Goal: Task Accomplishment & Management: Manage account settings

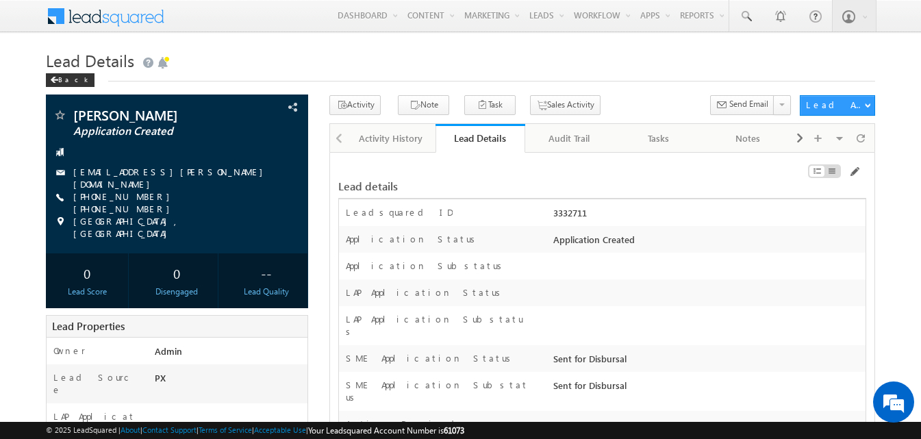
click at [572, 213] on div "3332711" at bounding box center [708, 215] width 316 height 19
copy div "3332711"
click at [686, 261] on div at bounding box center [708, 269] width 316 height 19
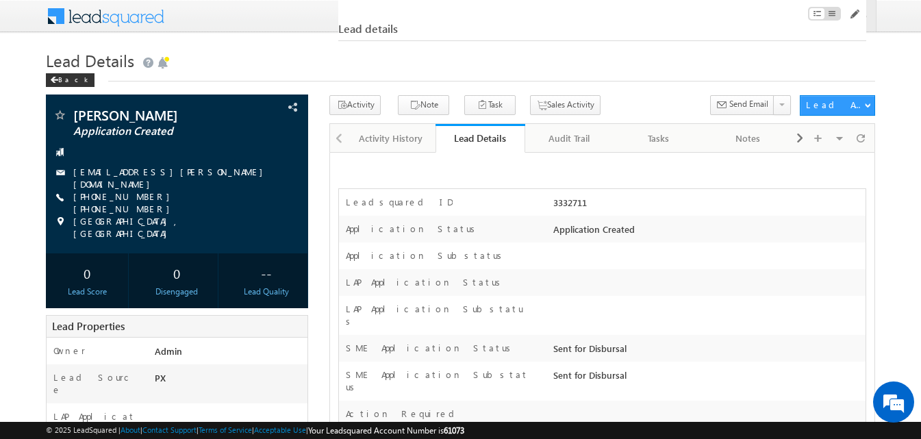
scroll to position [18555, 0]
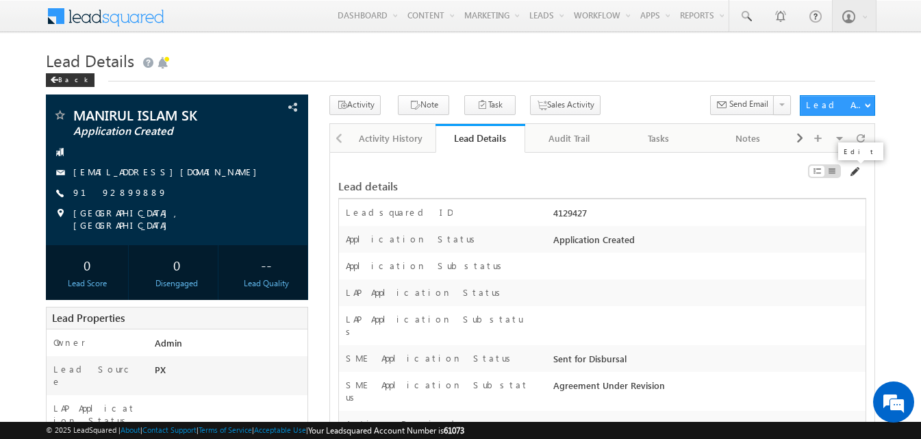
click at [854, 175] on span at bounding box center [854, 171] width 11 height 11
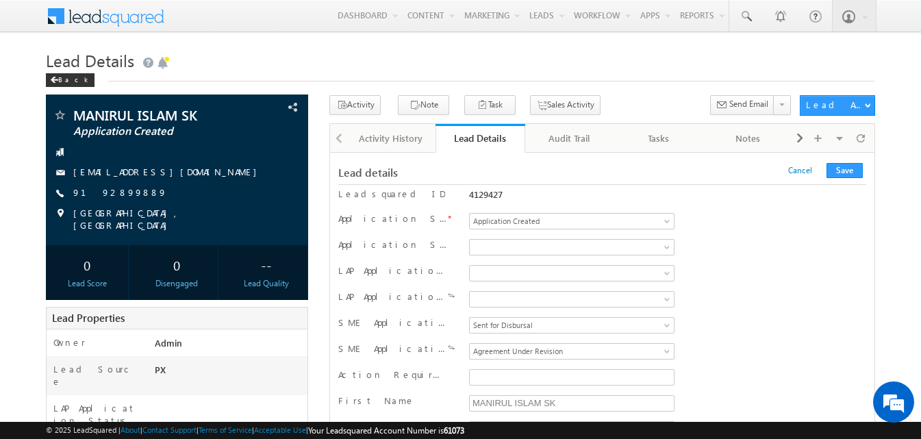
scroll to position [137, 0]
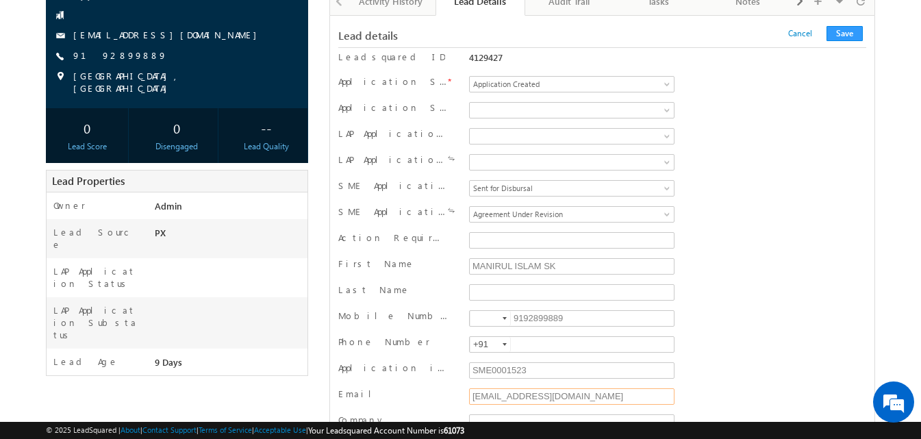
click at [544, 399] on input "testmassme@moc.com" at bounding box center [572, 396] width 206 height 16
type input "swati.shikha@werize.com"
click at [841, 36] on button "Save" at bounding box center [845, 33] width 36 height 15
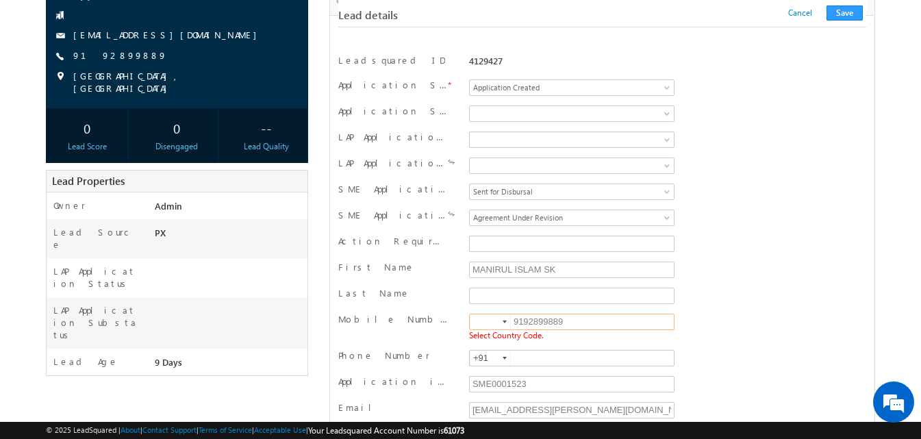
scroll to position [228, 0]
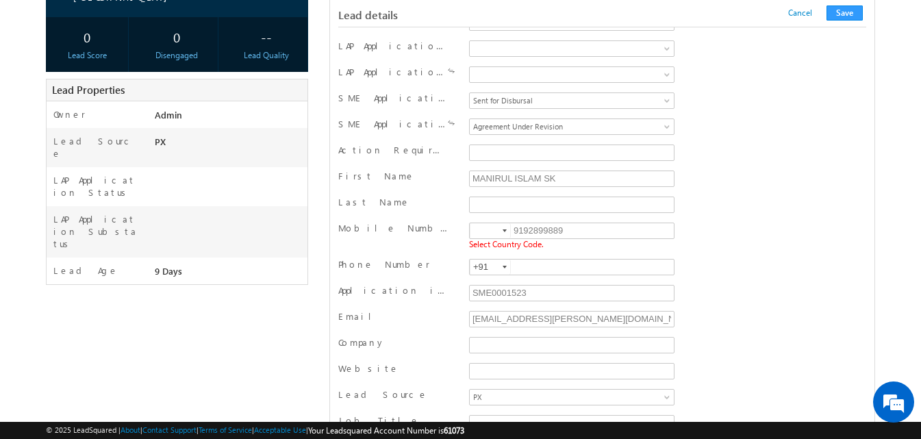
click at [507, 232] on div at bounding box center [505, 230] width 4 height 3
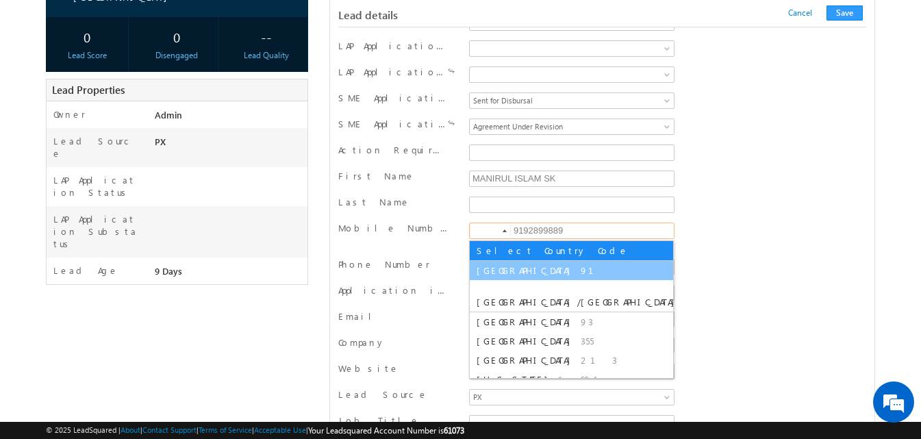
click at [512, 276] on li "India 91" at bounding box center [571, 270] width 203 height 19
type input "+91"
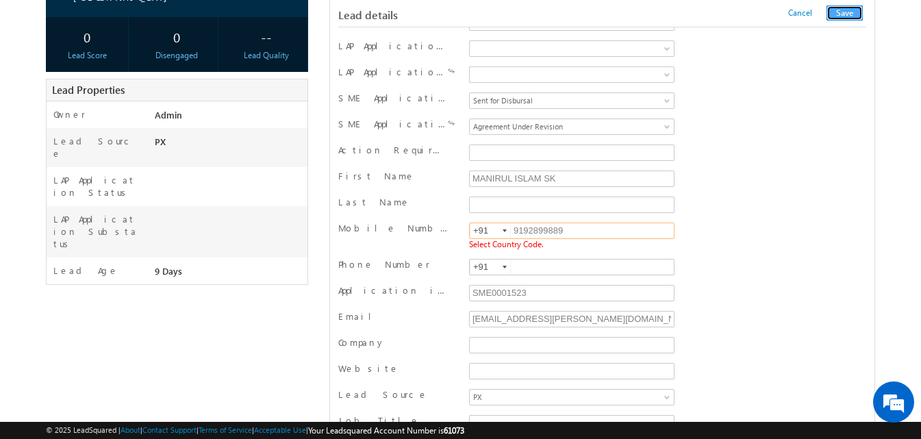
click at [844, 16] on button "Save" at bounding box center [845, 12] width 36 height 15
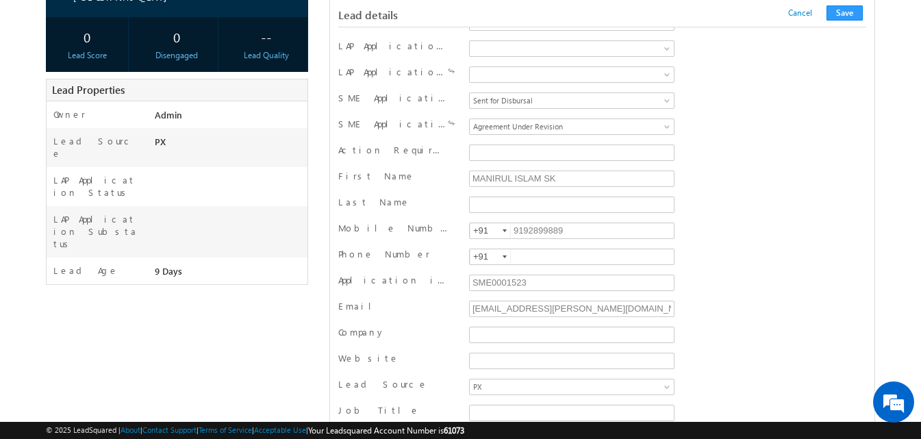
scroll to position [1377, 0]
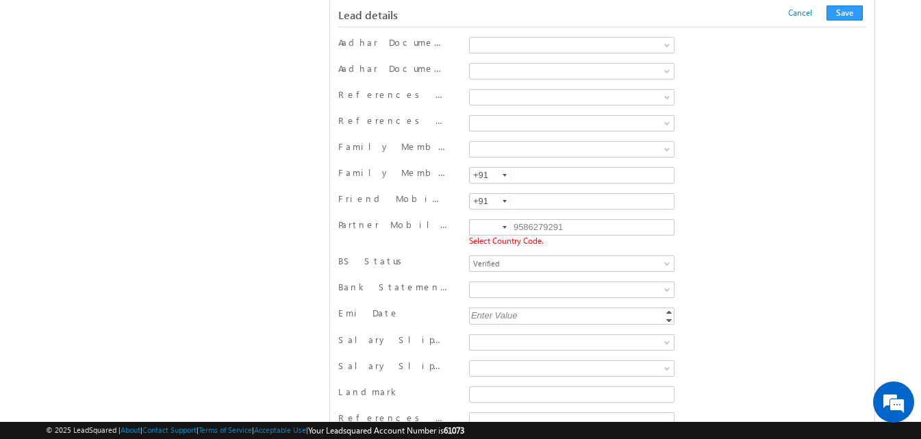
click at [504, 228] on div at bounding box center [505, 227] width 4 height 3
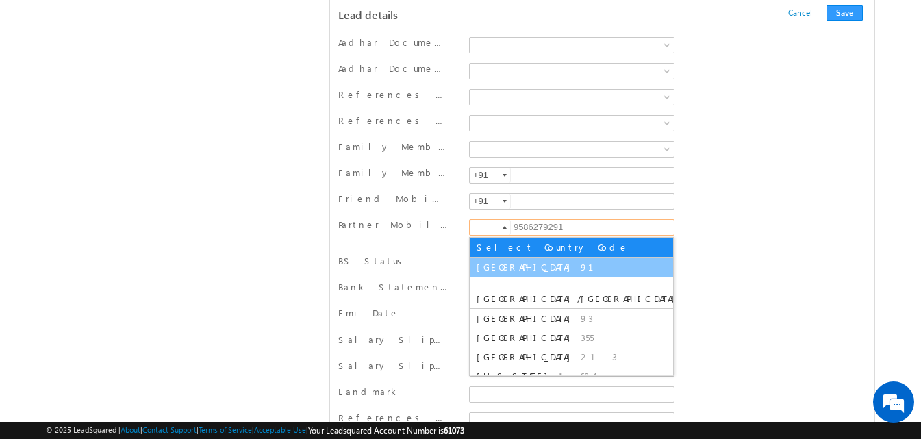
click at [492, 275] on li "India 91" at bounding box center [571, 267] width 203 height 19
type input "+91"
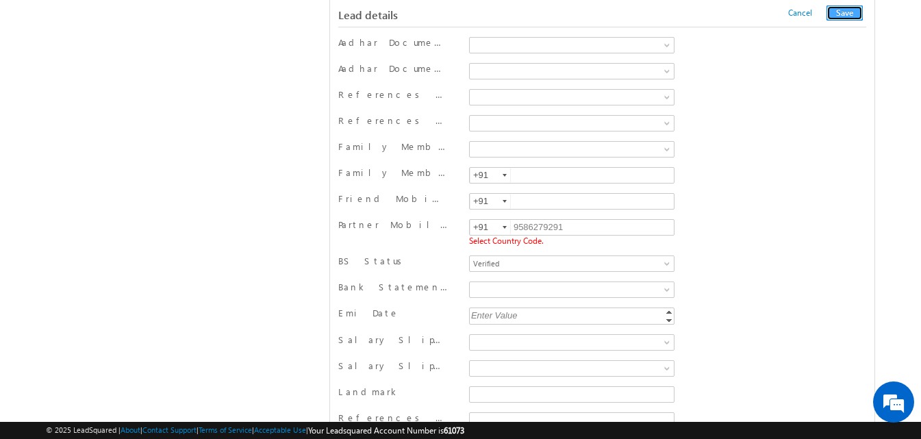
click at [845, 18] on button "Save" at bounding box center [845, 12] width 36 height 15
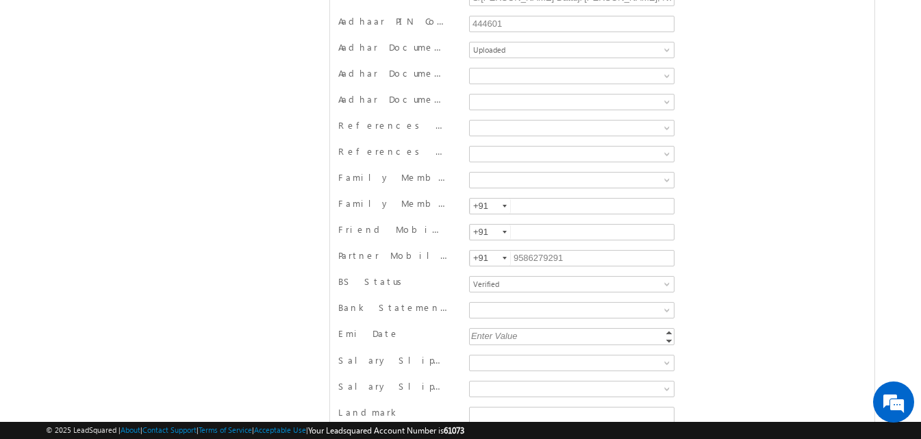
scroll to position [0, 0]
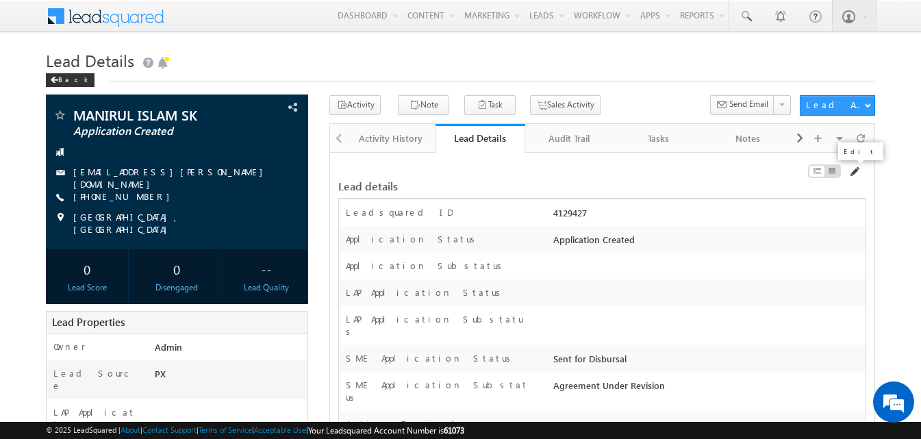
click at [856, 170] on span at bounding box center [854, 171] width 11 height 11
click at [562, 137] on div "Audit Trail" at bounding box center [569, 138] width 66 height 16
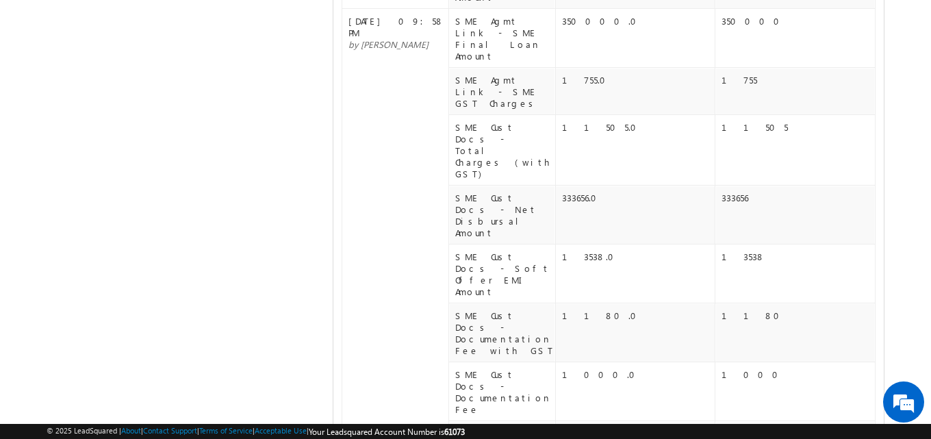
scroll to position [753, 0]
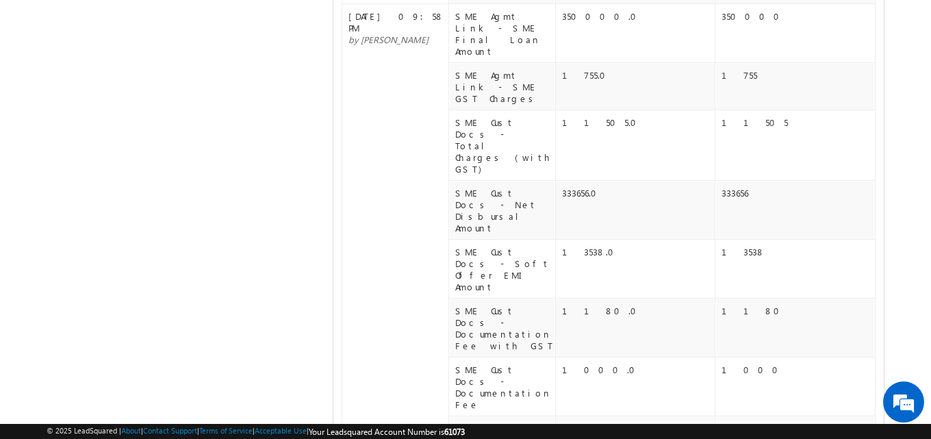
drag, startPoint x: 660, startPoint y: 225, endPoint x: 562, endPoint y: 227, distance: 98.6
copy div "testmassme@moc.com"
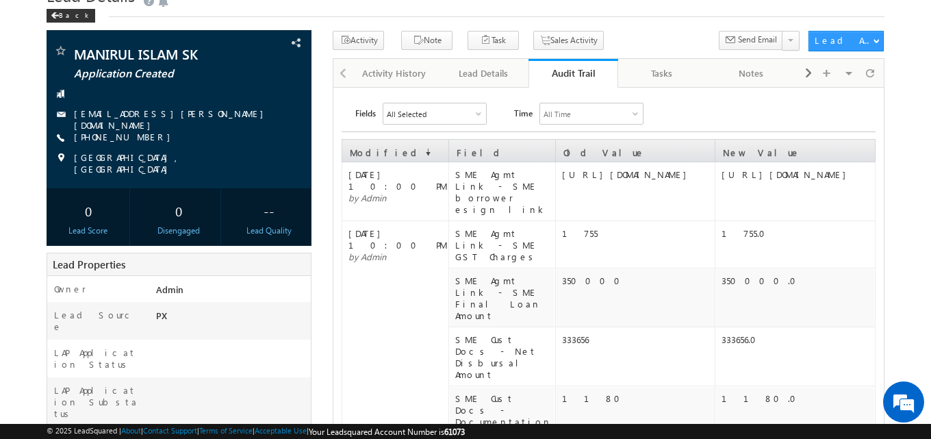
scroll to position [0, 0]
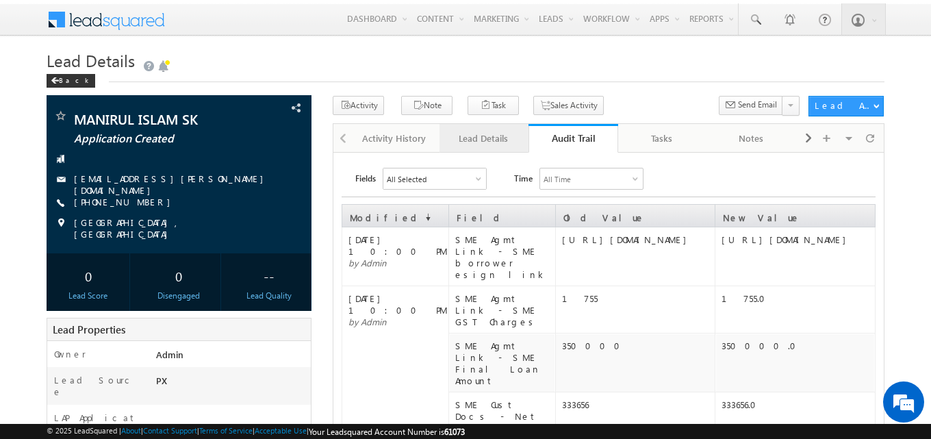
click at [491, 145] on div "Lead Details" at bounding box center [484, 138] width 66 height 16
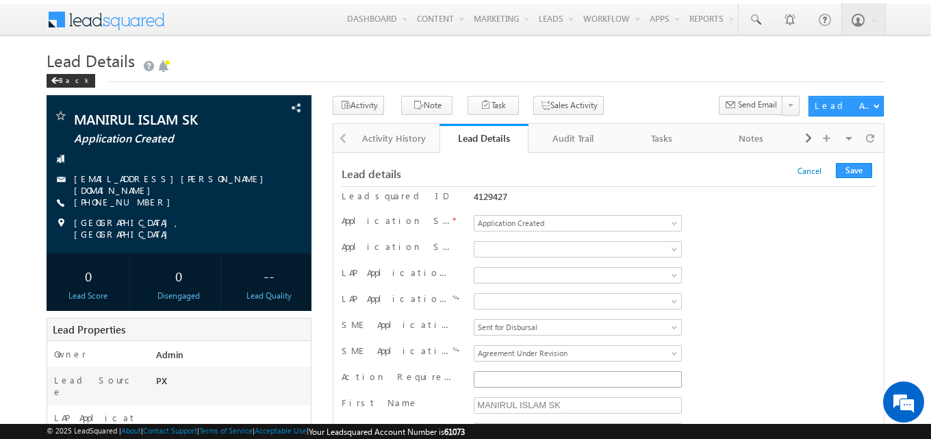
scroll to position [205, 0]
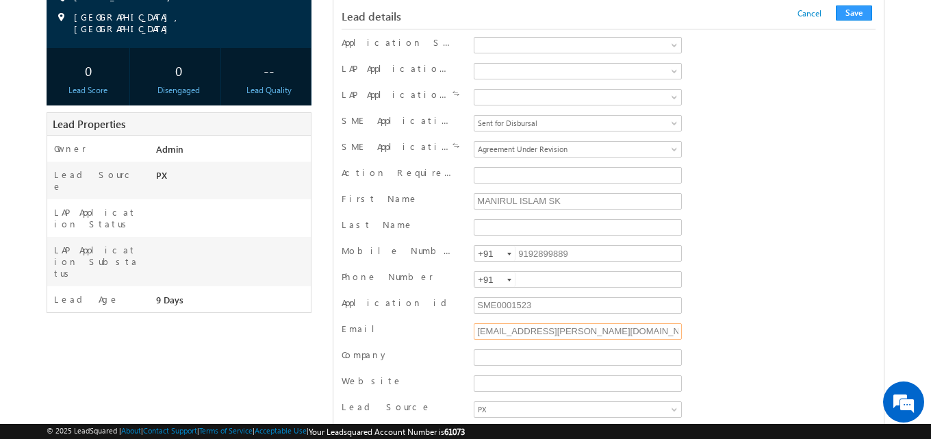
click at [543, 324] on input "swati.shikha@werize.com" at bounding box center [578, 331] width 208 height 16
paste input "testmassme@moc"
type input "testmassme@moc.com"
click at [842, 12] on button "Save" at bounding box center [854, 12] width 36 height 15
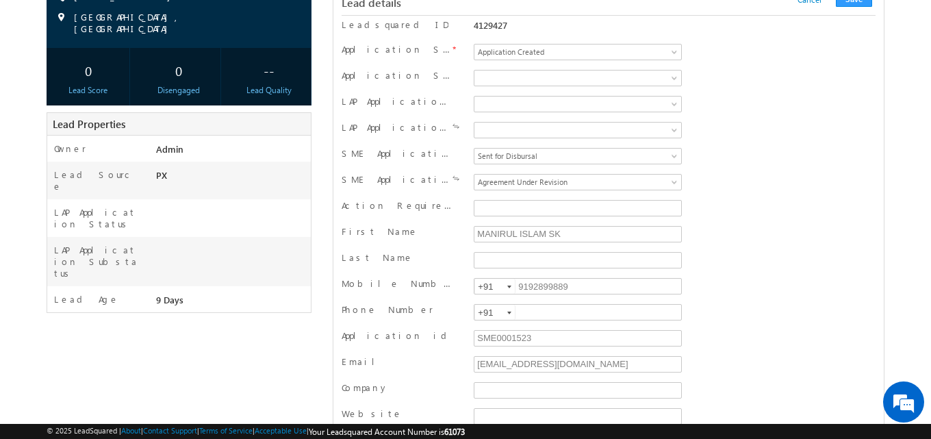
scroll to position [0, 0]
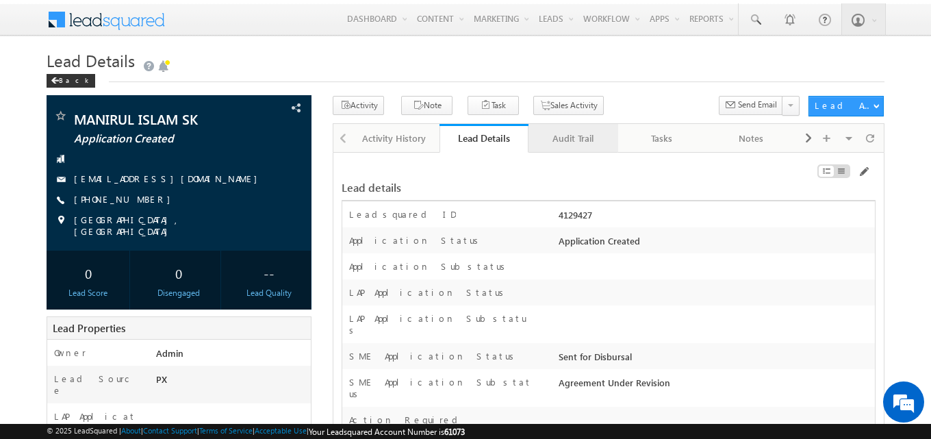
click at [569, 145] on div "Audit Trail" at bounding box center [573, 138] width 66 height 16
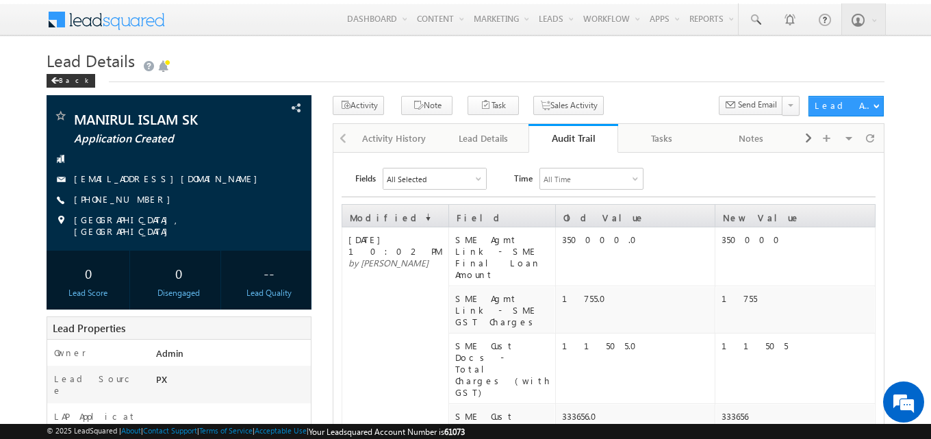
click at [494, 122] on div "Activity Note Task Sales Activity" at bounding box center [609, 110] width 552 height 28
click at [492, 131] on div "Lead Details" at bounding box center [484, 138] width 66 height 16
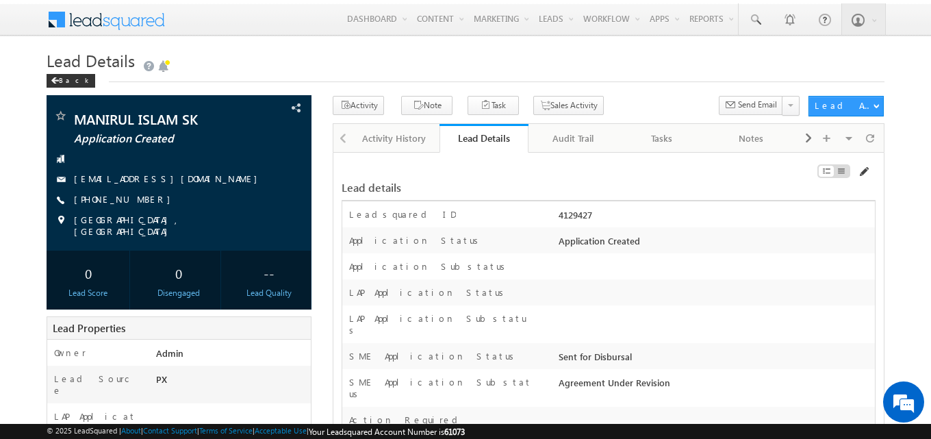
click at [864, 173] on span at bounding box center [863, 171] width 11 height 11
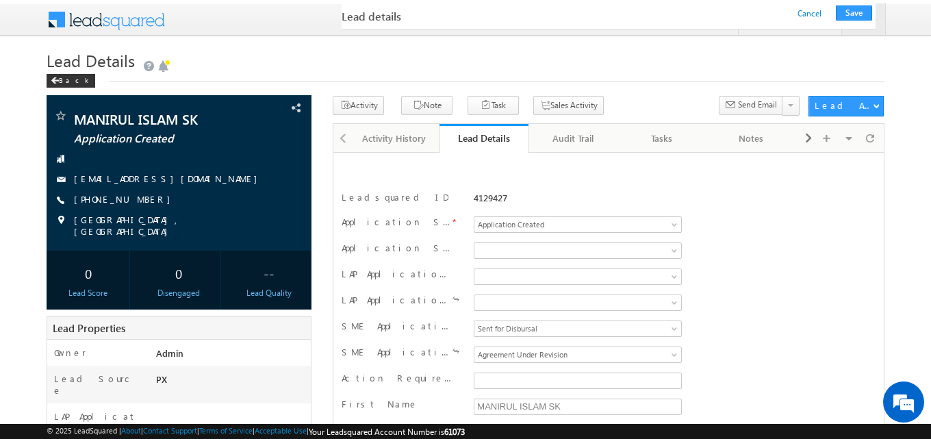
scroll to position [342, 0]
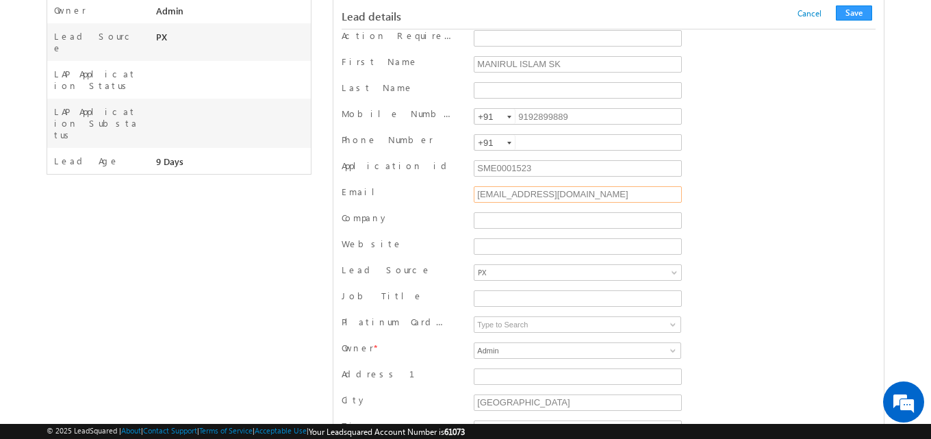
drag, startPoint x: 579, startPoint y: 192, endPoint x: 453, endPoint y: 196, distance: 125.4
click at [453, 196] on div "Email testmassme@moc.com" at bounding box center [609, 196] width 534 height 21
type input "swati.shikha@werize.com"
click at [859, 8] on button "Save" at bounding box center [854, 12] width 36 height 15
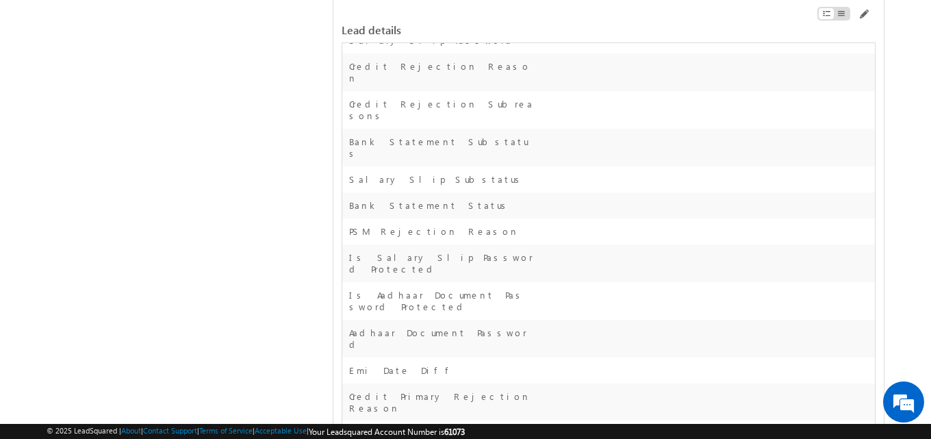
scroll to position [18209, 0]
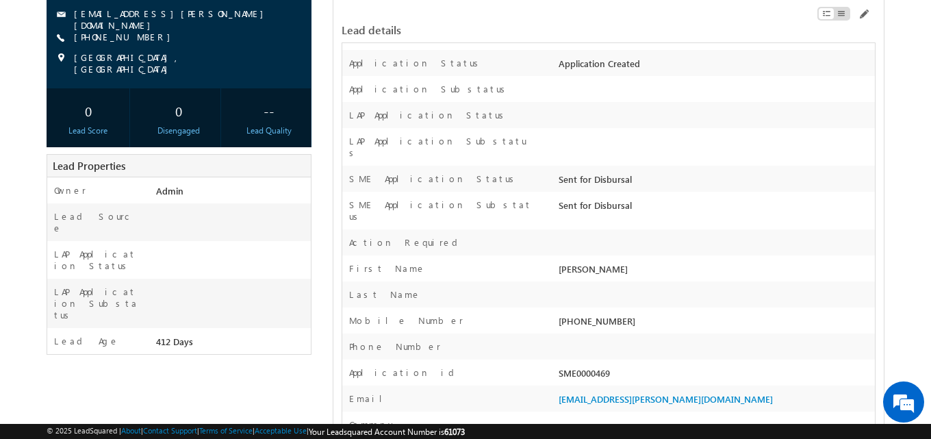
scroll to position [205, 0]
